Goal: Information Seeking & Learning: Learn about a topic

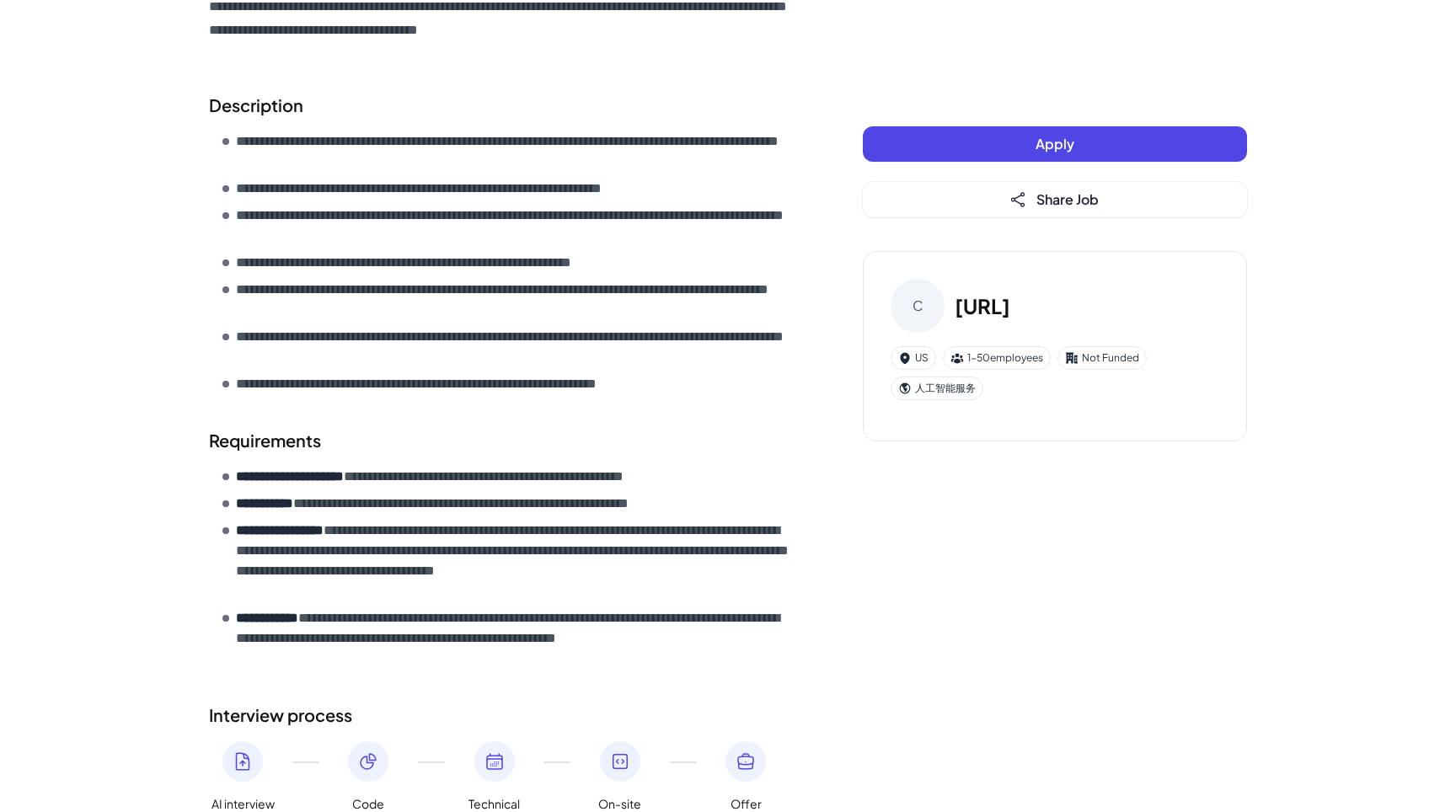
scroll to position [429, 0]
